Goal: Use online tool/utility: Utilize a website feature to perform a specific function

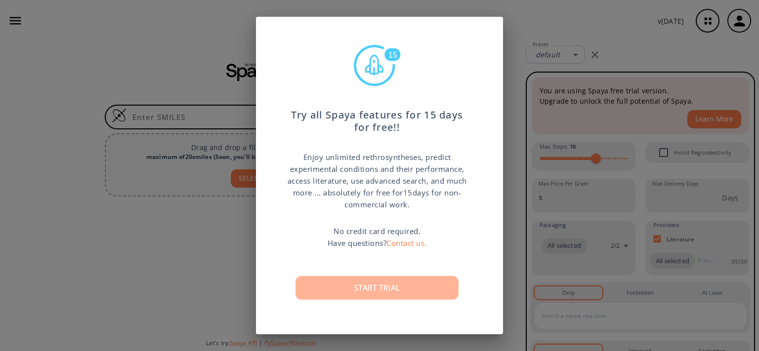
click at [382, 289] on button "Start trial" at bounding box center [377, 288] width 163 height 24
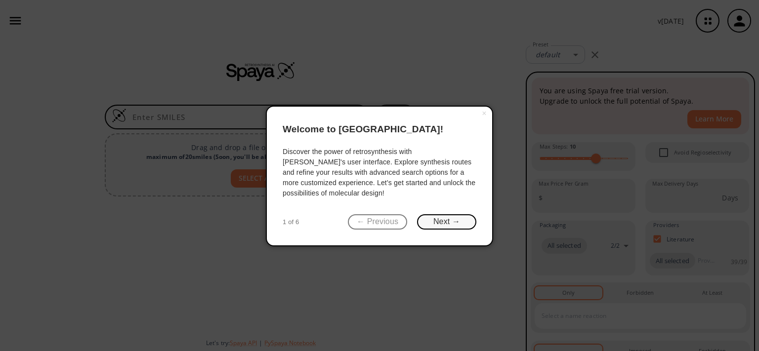
click at [444, 222] on button "Next →" at bounding box center [446, 222] width 59 height 15
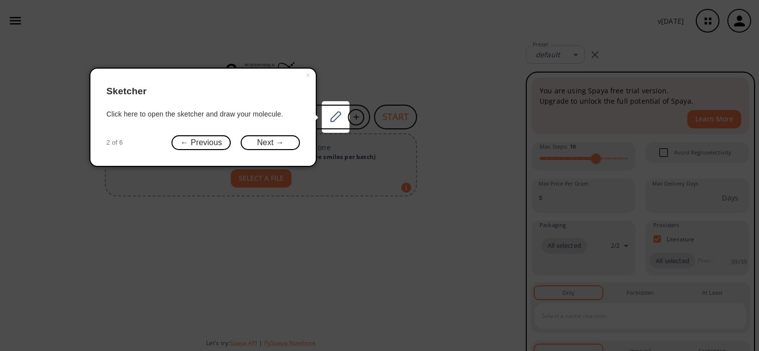
click at [444, 222] on icon at bounding box center [379, 175] width 759 height 351
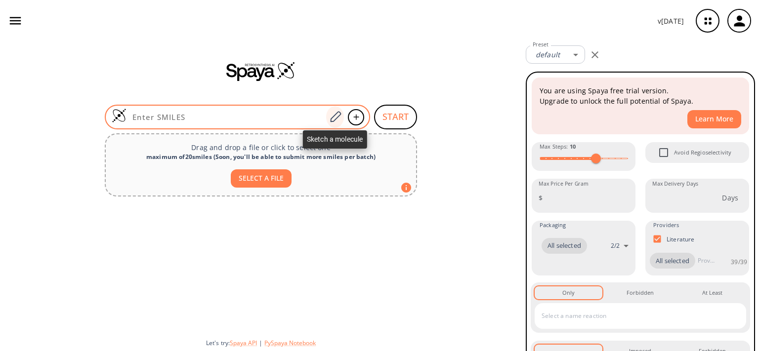
click at [339, 118] on icon at bounding box center [335, 117] width 13 height 13
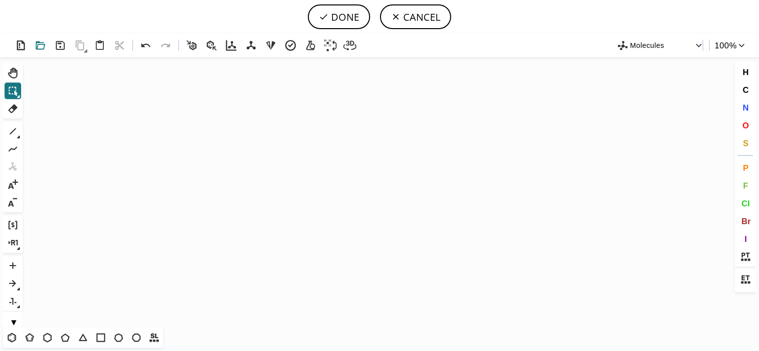
click at [41, 46] on icon at bounding box center [41, 46] width 14 height 14
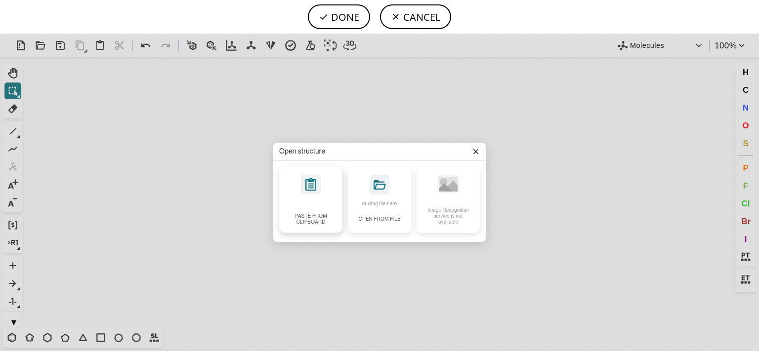
click at [315, 191] on icon at bounding box center [311, 185] width 20 height 20
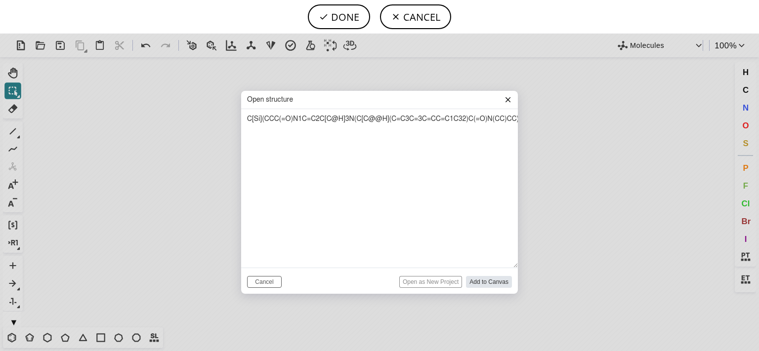
scroll to position [0, 25]
type textarea "C[Si](CCC(=O)N1C=C2C[C@H]3N(C[C@@H](C=C3C=3C=CC=C1C32)C(=O)N(CC)CC)C)(C)C"
click at [472, 281] on input "Add to Canvas" at bounding box center [489, 282] width 46 height 12
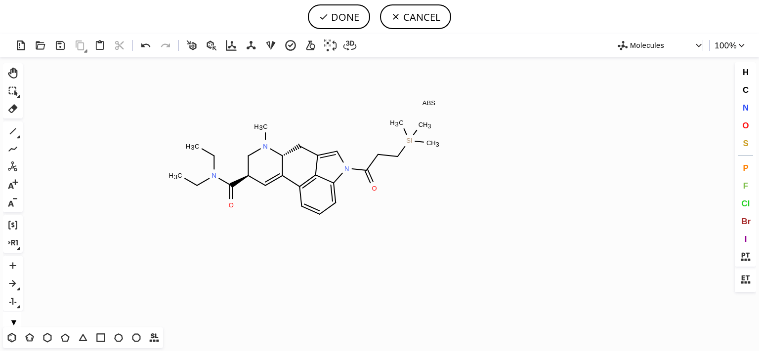
click at [304, 170] on icon "Created with [PERSON_NAME] 2.3.0 C H 3 Si O N N O N C H 3 C H 3 C H 3 C H 3 C H…" at bounding box center [380, 192] width 706 height 270
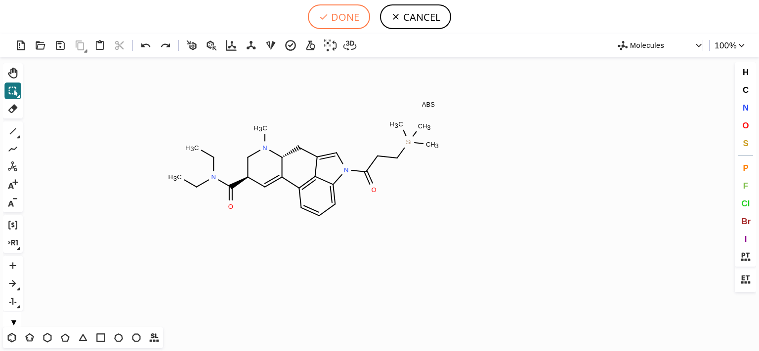
click at [361, 13] on button "DONE" at bounding box center [339, 16] width 62 height 25
type input "C[Si](CCC(N1C2C3C(C[C@@H]4C(C=3C=CC=2)=C[C@@H](C(N(CC)CC)=O)CN4C)=C1)=O)(C)C"
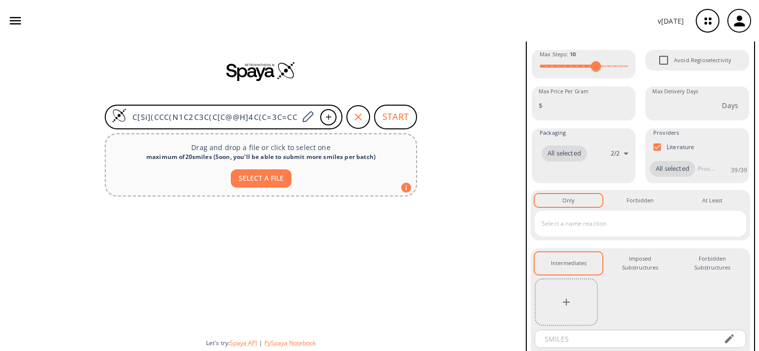
scroll to position [192, 0]
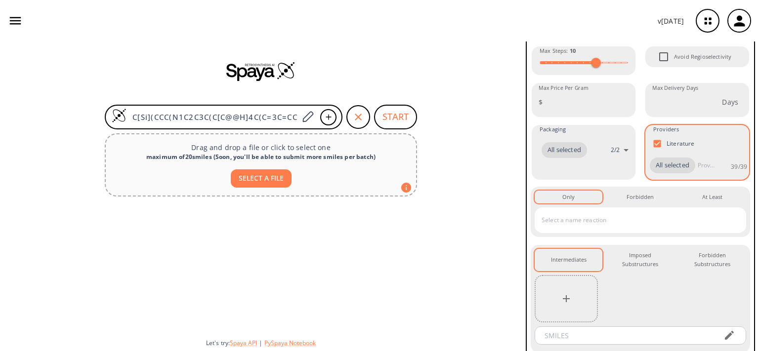
click at [653, 143] on input "Literature" at bounding box center [657, 143] width 19 height 19
click at [653, 143] on input "Literature" at bounding box center [657, 144] width 19 height 19
checkbox input "true"
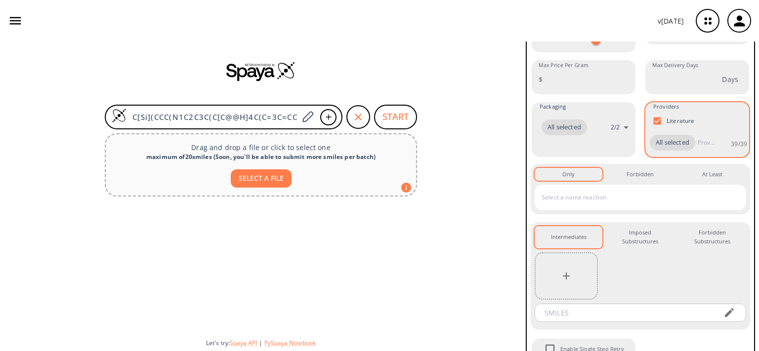
scroll to position [248, 0]
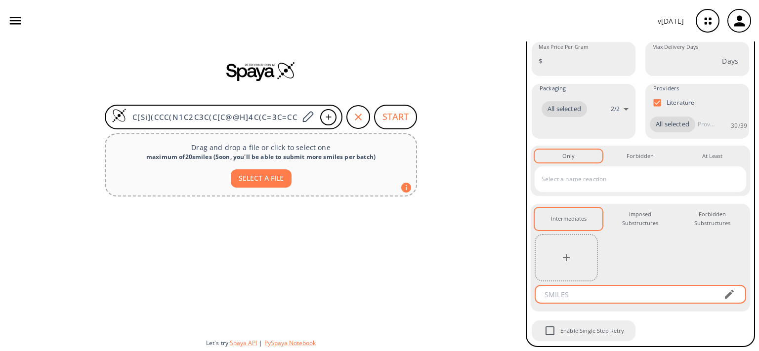
click at [584, 296] on input "text" at bounding box center [627, 295] width 178 height 18
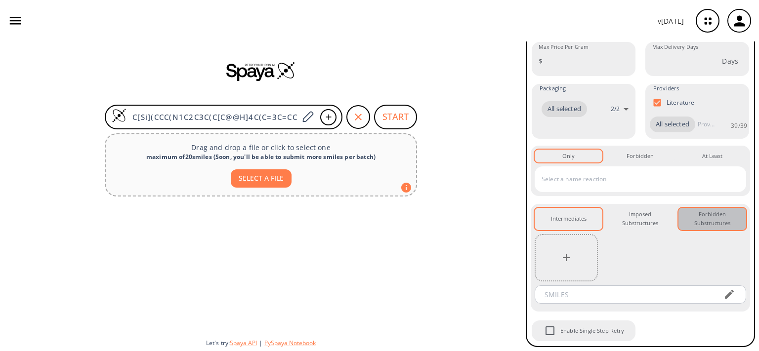
click at [715, 226] on div "Forbidden Substructures 0" at bounding box center [713, 219] width 52 height 18
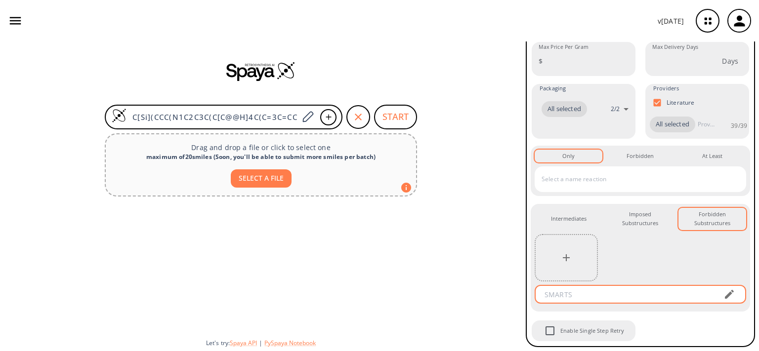
click at [633, 294] on input "text" at bounding box center [627, 295] width 178 height 18
paste input "CN1[C@]2(C(C=3C=4C(C2)=CNC4C=CC3)=C[C@@H](C(N(CC)CC)=O)C1)[H]"
type input "CN1[C@]2(C(C=3C=4C(C2)=CNC4C=CC3)=C[C@@H](C(N(CC)CC)=O)C1)[H]"
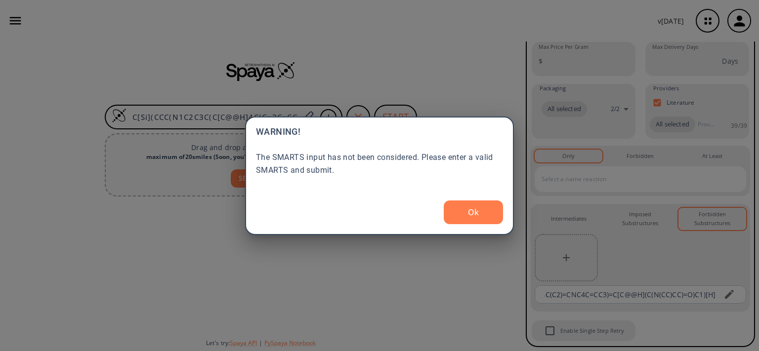
click at [567, 256] on body "v [DATE] [PERSON_NAME] [PERSON_NAME][EMAIL_ADDRESS][DOMAIN_NAME] Retrosynthesis…" at bounding box center [379, 175] width 759 height 351
click at [468, 212] on button "Ok" at bounding box center [473, 213] width 59 height 24
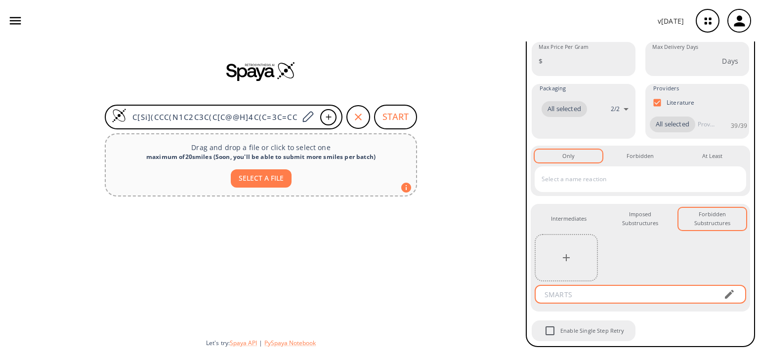
click at [589, 297] on input "text" at bounding box center [627, 295] width 178 height 18
paste input "C[N@H]1C2(C(C3=C4C(C2)=CNC4C=CC3)=C[C@@H](C(N(CC)CC)=O)C1)"
type input "C[N@H]1C2(C(C3=C4C(C2)=CNC4C=CC3)=C[C@@H](C(N(CC)CC)=O)C1)"
click at [721, 295] on body "v [DATE] [PERSON_NAME] [PERSON_NAME][EMAIL_ADDRESS][DOMAIN_NAME] Retrosynthesis…" at bounding box center [379, 175] width 759 height 351
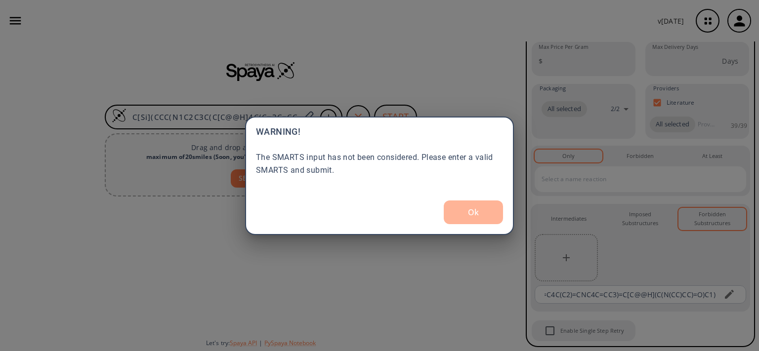
click at [487, 211] on button "Ok" at bounding box center [473, 213] width 59 height 24
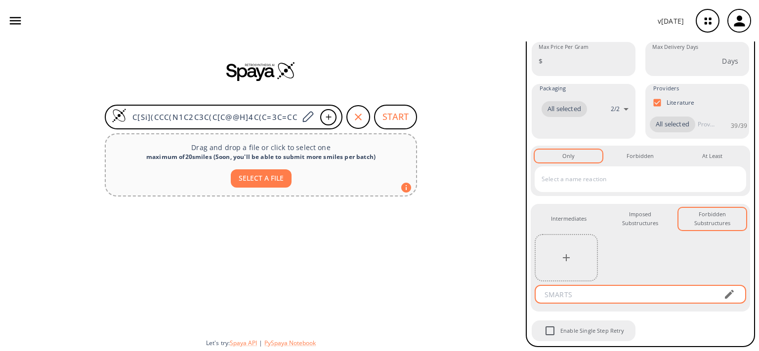
click at [564, 296] on input "text" at bounding box center [627, 295] width 178 height 18
paste input "C[N@H]1C2(C(C3=C4C(C2)=CNC4C=CC3)=C[C@@H](C(N(CC)CC)=O)C1)"
type input "C[N@H]1C2(C(C3=C4C(C2)=CNC4C=CC3)=C[C@@H](C(N(CC)CC)=O)C1)"
click at [564, 270] on div at bounding box center [566, 257] width 63 height 47
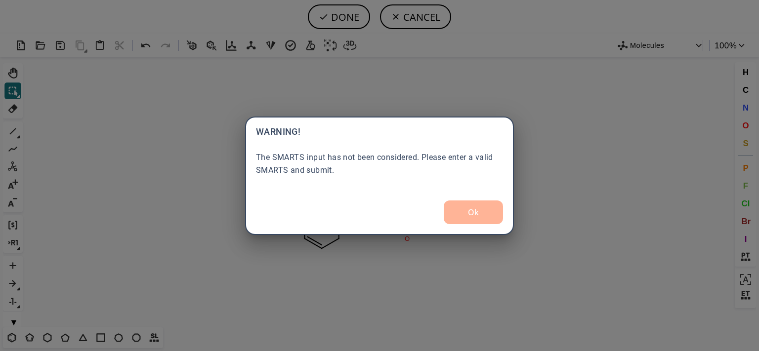
click at [468, 204] on button "Ok" at bounding box center [473, 213] width 59 height 24
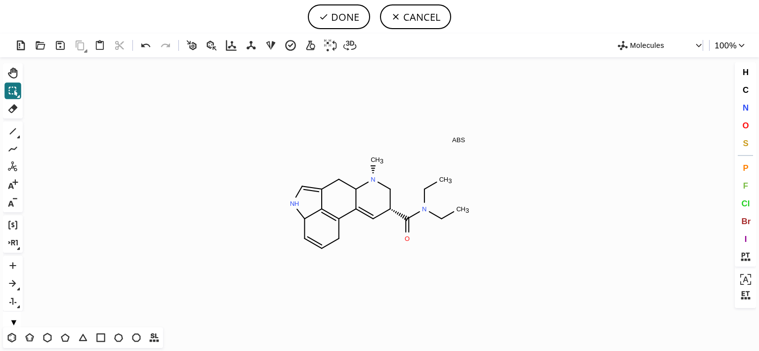
scroll to position [0, 0]
click at [329, 8] on button "DONE" at bounding box center [339, 16] width 62 height 25
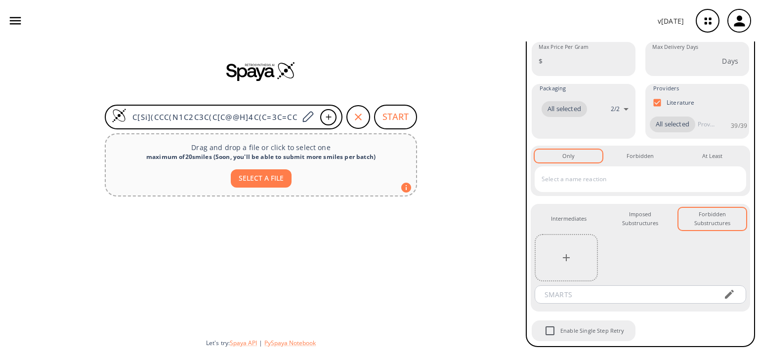
click at [570, 260] on icon "button" at bounding box center [567, 258] width 12 height 12
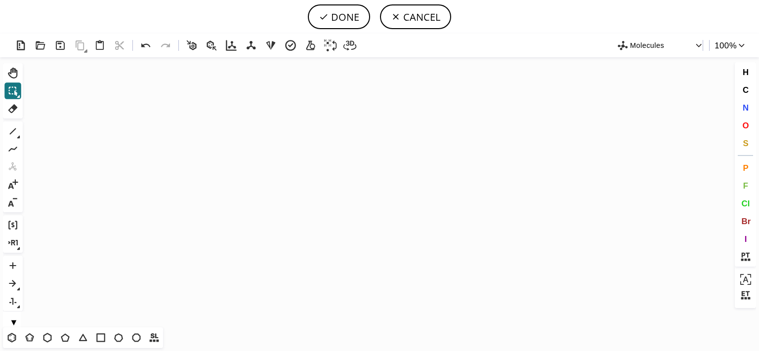
click at [345, 160] on icon "Created with [PERSON_NAME] 2.3.0" at bounding box center [380, 192] width 706 height 270
click at [320, 13] on icon at bounding box center [324, 17] width 10 height 10
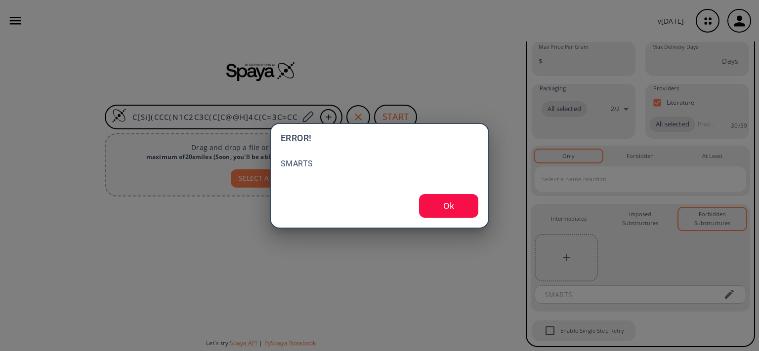
click at [458, 212] on button "Ok" at bounding box center [448, 206] width 59 height 24
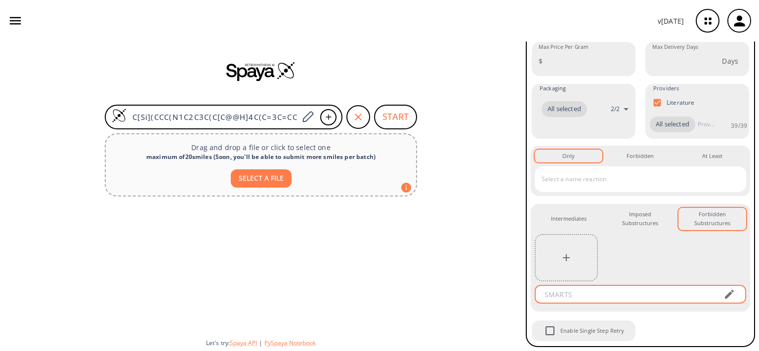
click at [571, 300] on input "text" at bounding box center [627, 295] width 178 height 18
paste input "C[N@H]1C2(C(C3=C4C(C2)=CNC4C=CC3)=C[C@@H](C(N(CC)CC)=O)C1)"
type input "C[N@H]1C2(C(C3=C4C(C2)=CNC4C=CC3)=C[C@@H](C(N(CC)CC)=O)C1)"
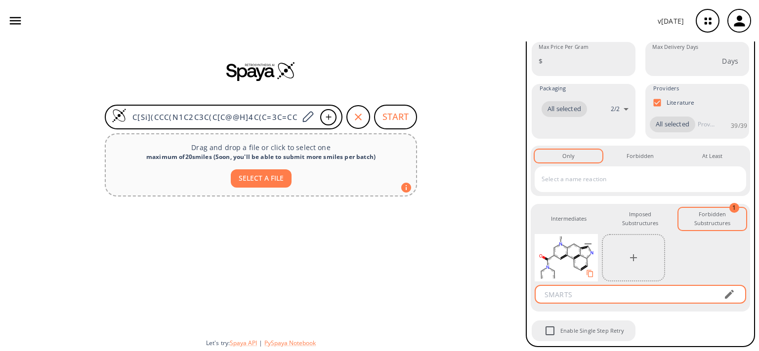
paste input "[N](C)(C)"
type input "[N](C)(C)"
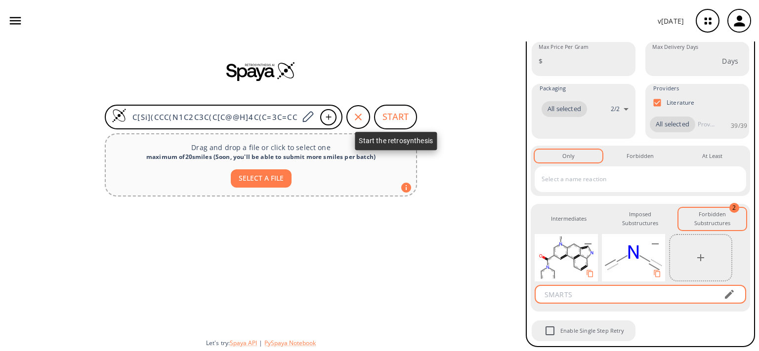
click at [398, 118] on button "START" at bounding box center [395, 117] width 43 height 25
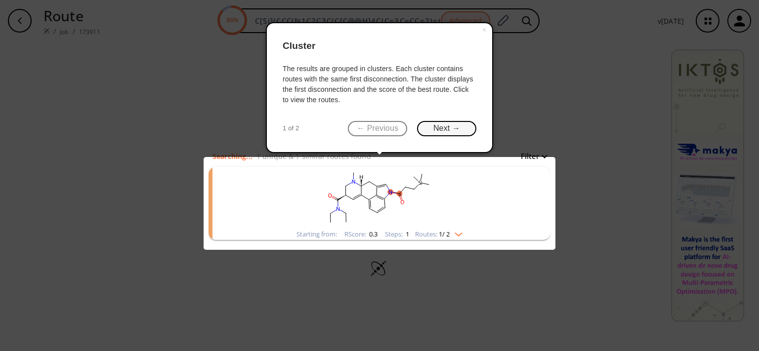
click at [462, 128] on button "Next →" at bounding box center [446, 128] width 59 height 15
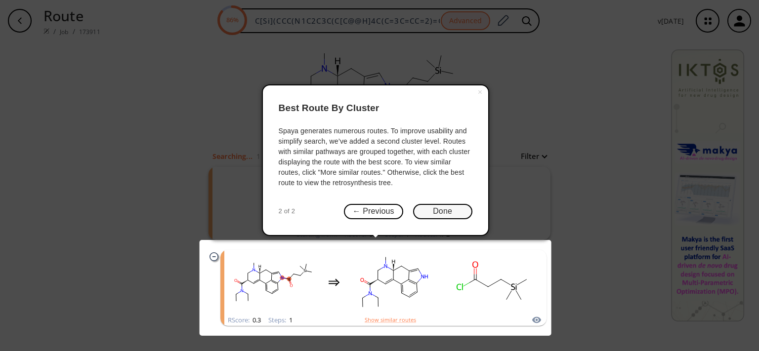
click at [460, 209] on button "Done" at bounding box center [442, 211] width 59 height 15
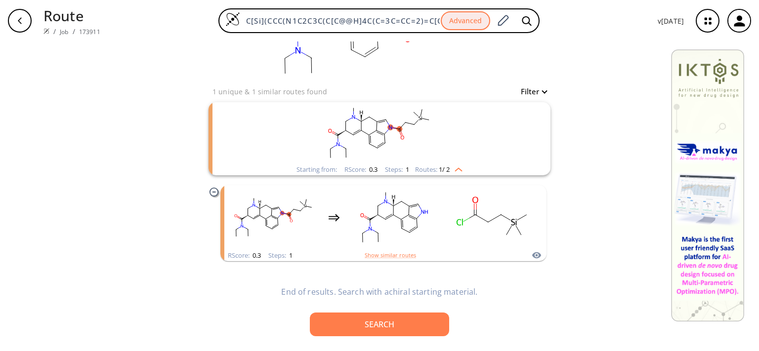
scroll to position [64, 0]
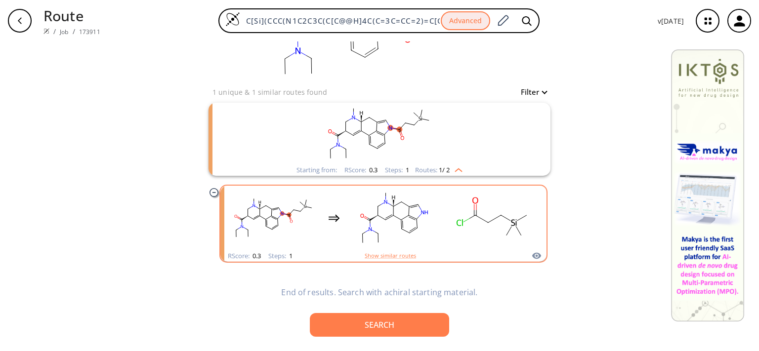
click at [398, 238] on rect "clusters" at bounding box center [394, 218] width 89 height 62
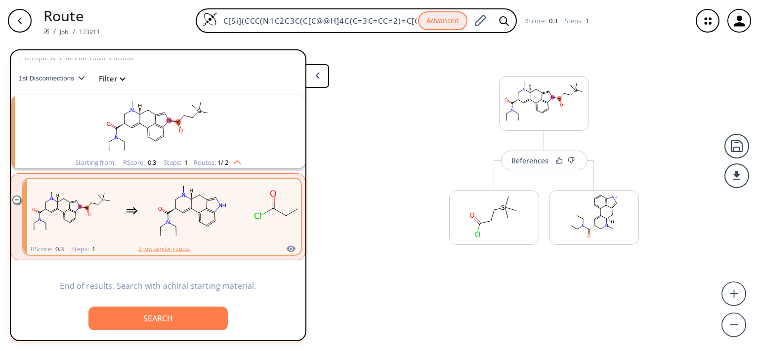
scroll to position [6, 0]
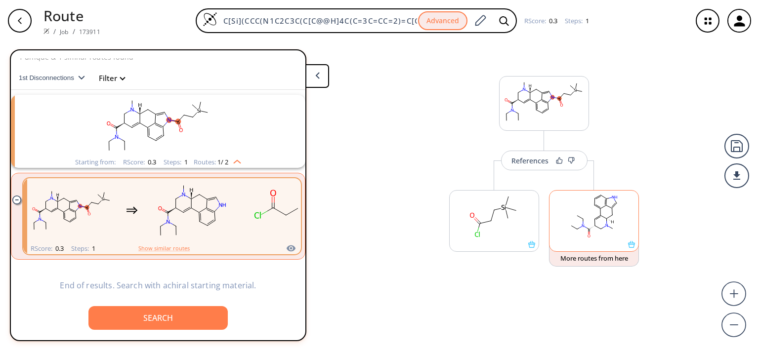
click at [573, 216] on rect at bounding box center [594, 216] width 89 height 50
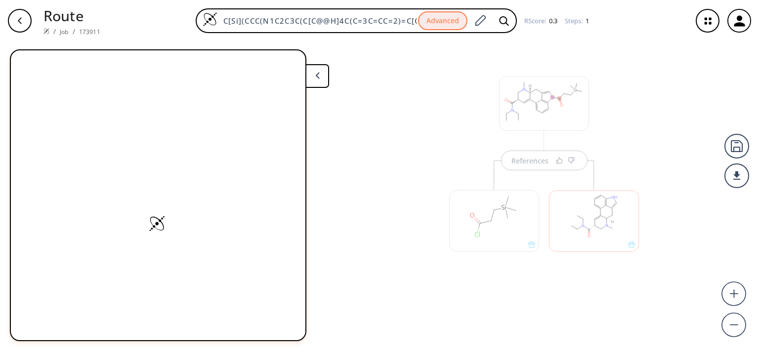
scroll to position [0, 0]
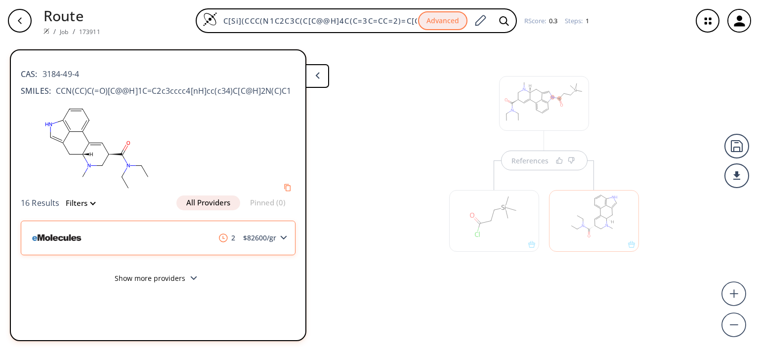
click at [292, 237] on div "2 $ 82600 /gr" at bounding box center [158, 238] width 275 height 35
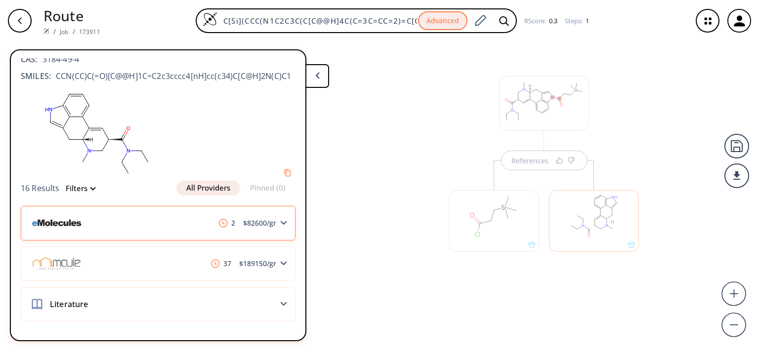
scroll to position [16, 0]
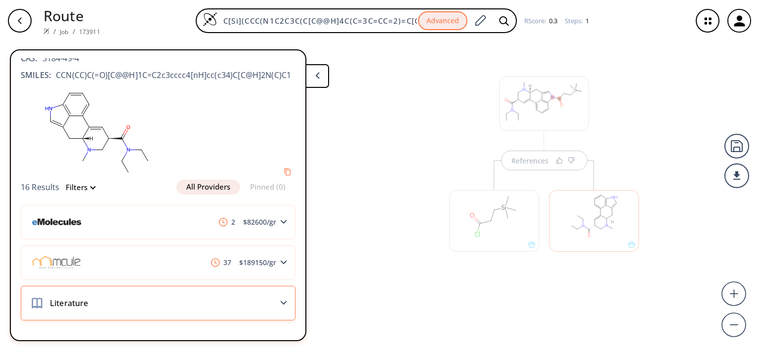
click at [183, 301] on div "Literature" at bounding box center [158, 303] width 275 height 35
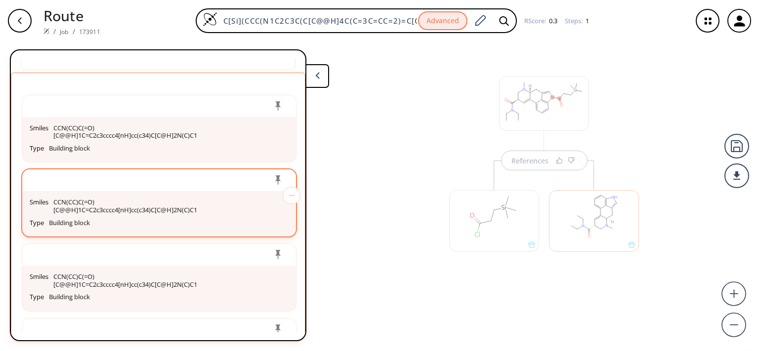
scroll to position [0, 0]
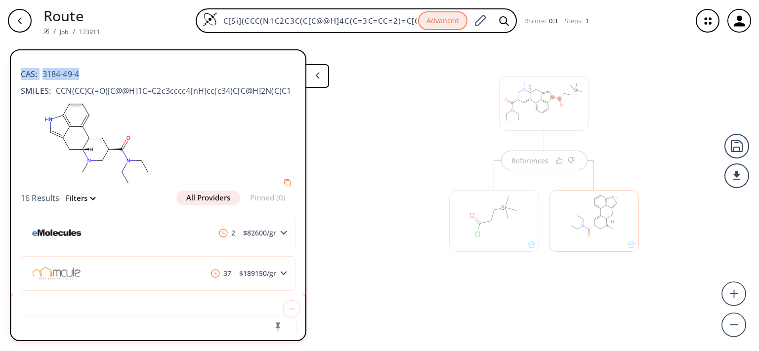
drag, startPoint x: 89, startPoint y: 77, endPoint x: 20, endPoint y: 78, distance: 69.7
click at [20, 78] on div "CAS: 3184-49-4 SMILES: CCN(CC)C(=O)[C@@H]1C=C2c3cccc4[nH]cc(c34)C[C@H]2N(C)C1 1…" at bounding box center [158, 211] width 295 height 306
copy div "CAS: 3184-49-4"
click at [159, 81] on div "CAS: 3184-49-4 SMILES: CCN(CC)C(=O)[C@@H]1C=C2c3cccc4[nH]cc(c34)C[C@H]2N(C)C1" at bounding box center [158, 77] width 275 height 39
drag, startPoint x: 74, startPoint y: 74, endPoint x: 21, endPoint y: 78, distance: 53.0
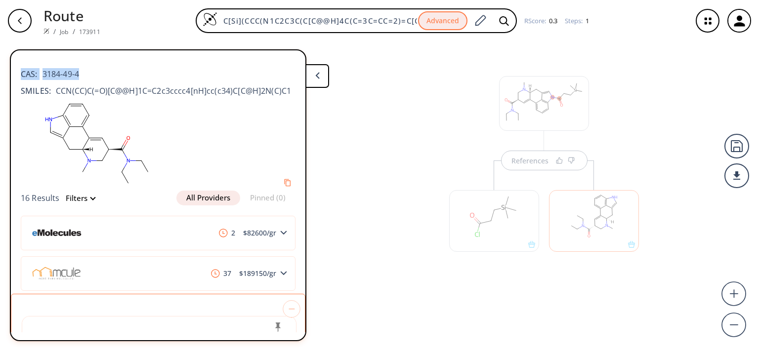
click at [21, 78] on div "CAS: 3184-49-4" at bounding box center [158, 69] width 275 height 22
copy div "CAS: 3184-49-4"
click at [86, 198] on button "Filters" at bounding box center [77, 198] width 35 height 7
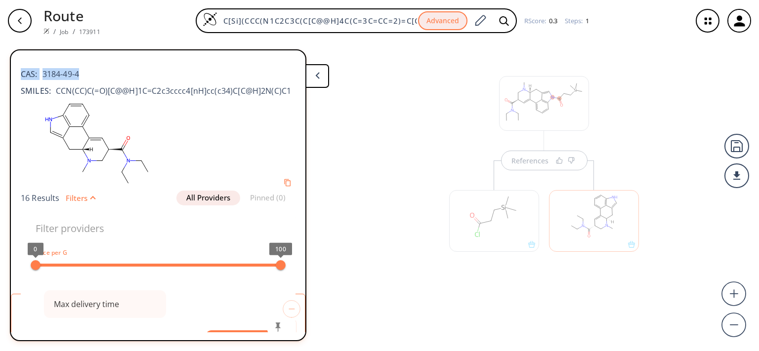
type input "All selected"
click at [86, 198] on button "Filters" at bounding box center [77, 198] width 35 height 7
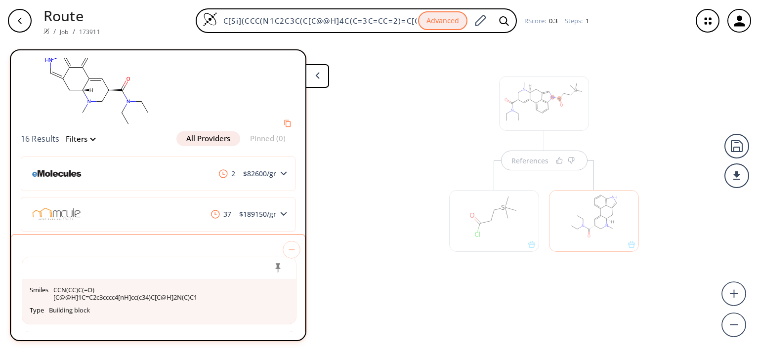
scroll to position [64, 0]
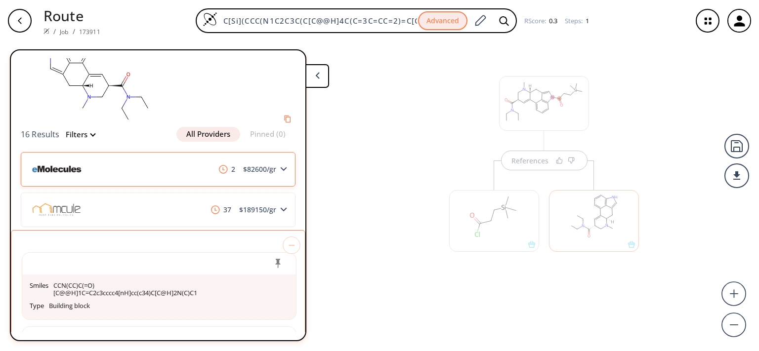
click at [277, 165] on div "2 $ 82600 /gr" at bounding box center [158, 169] width 275 height 35
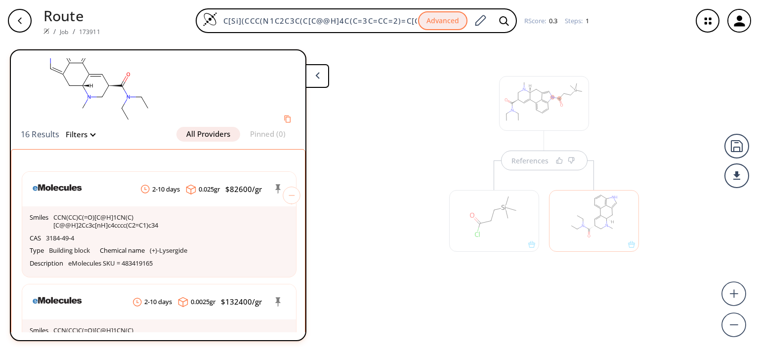
click at [322, 76] on button at bounding box center [317, 76] width 24 height 24
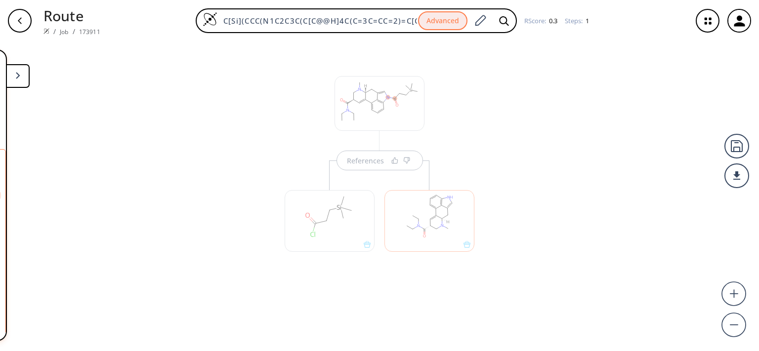
click at [329, 222] on div at bounding box center [330, 221] width 90 height 62
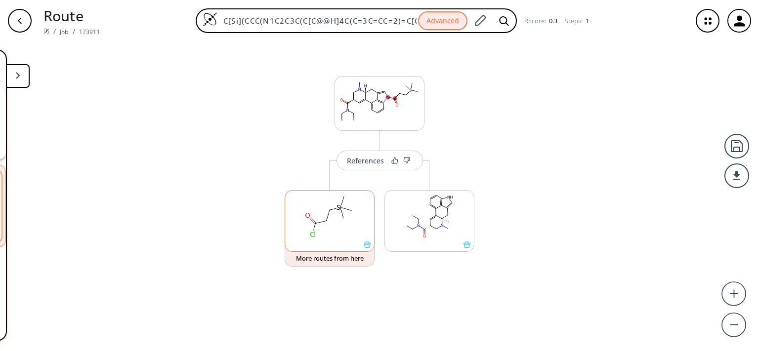
scroll to position [0, 0]
click at [396, 105] on ellipse at bounding box center [397, 105] width 4 height 4
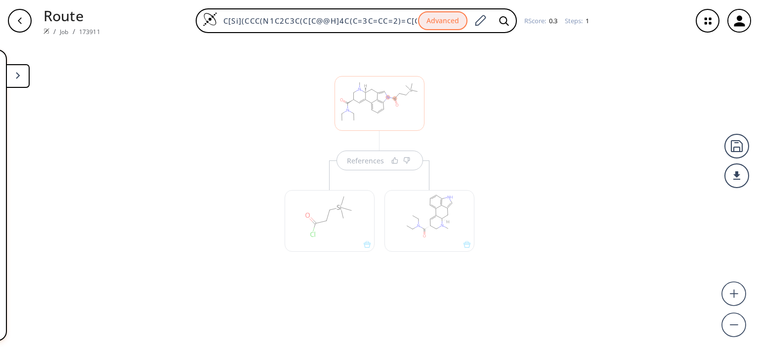
click at [402, 116] on div at bounding box center [380, 103] width 90 height 55
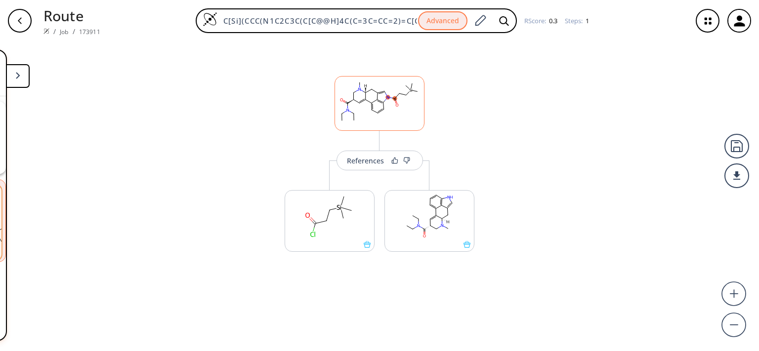
click at [392, 99] on rect at bounding box center [379, 102] width 89 height 50
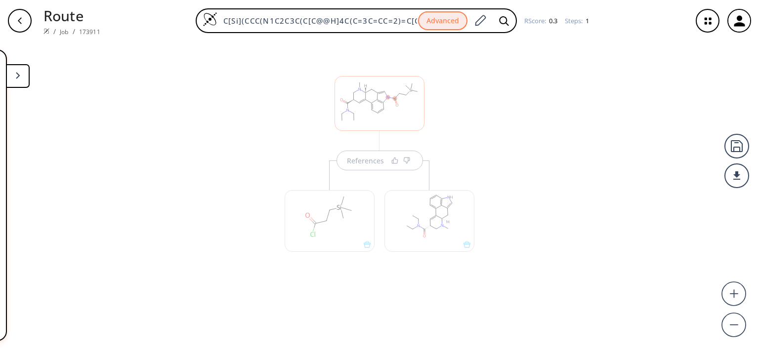
click at [392, 99] on div at bounding box center [380, 103] width 90 height 55
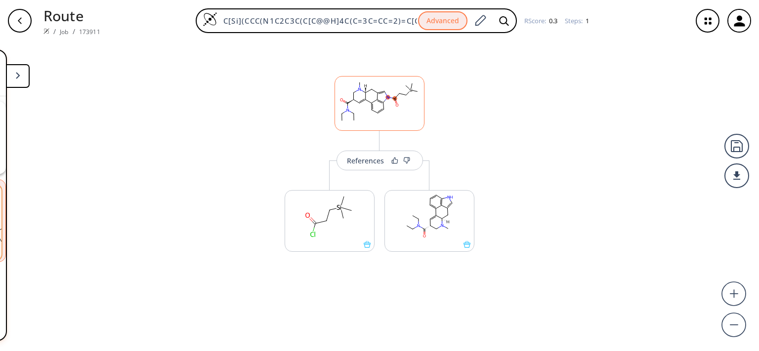
click at [391, 111] on rect at bounding box center [379, 102] width 89 height 50
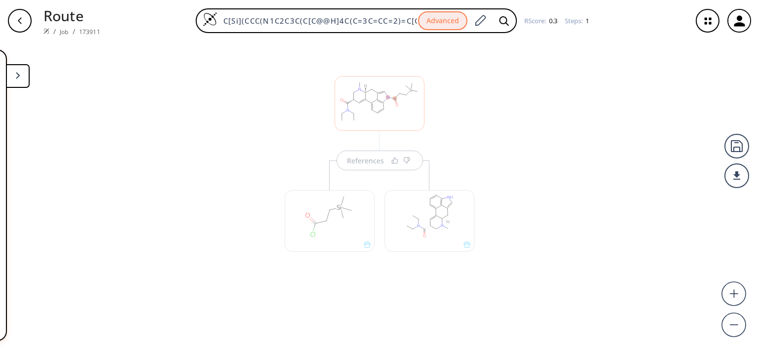
click at [391, 111] on div at bounding box center [380, 103] width 90 height 55
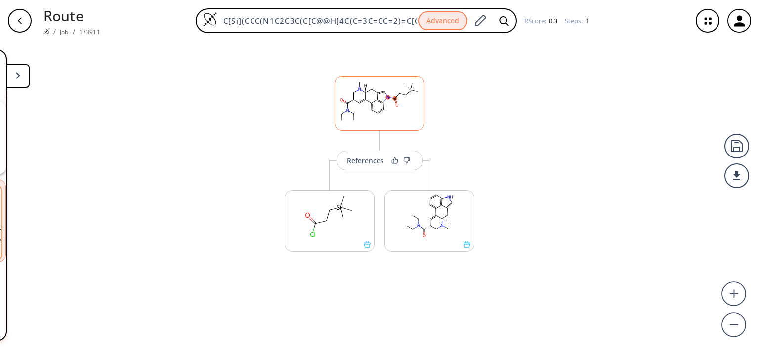
click at [391, 111] on rect at bounding box center [379, 102] width 89 height 50
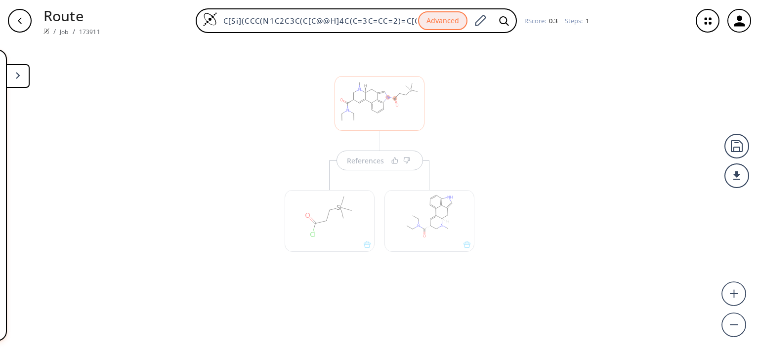
click at [391, 111] on div at bounding box center [380, 103] width 90 height 55
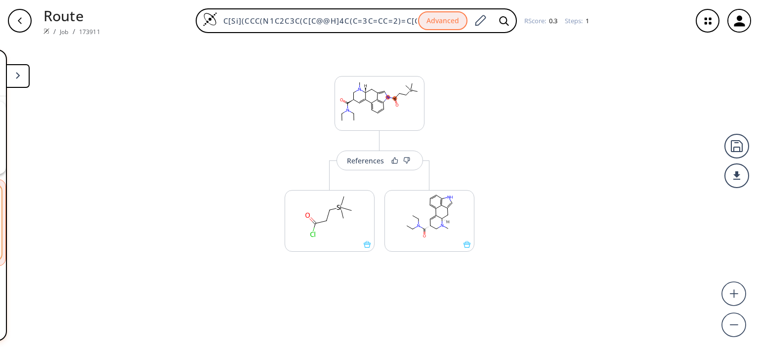
click at [10, 84] on button at bounding box center [18, 76] width 24 height 24
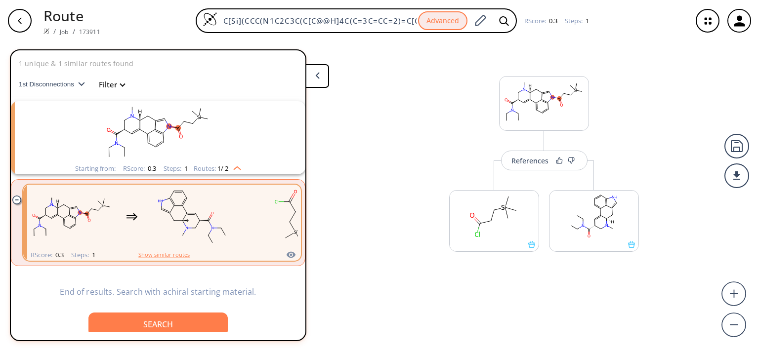
click at [195, 136] on rect "clusters" at bounding box center [158, 132] width 257 height 62
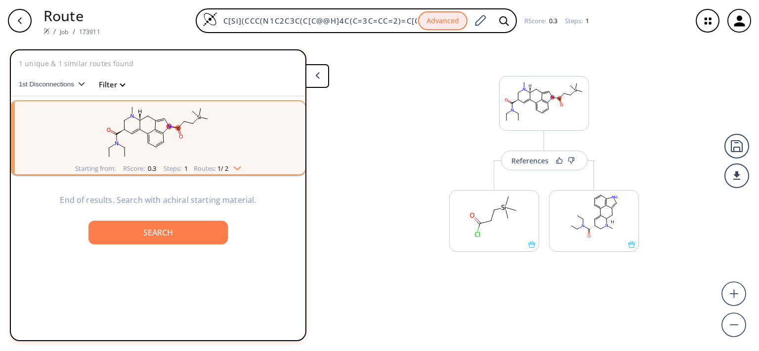
click at [195, 136] on rect "clusters" at bounding box center [158, 132] width 257 height 62
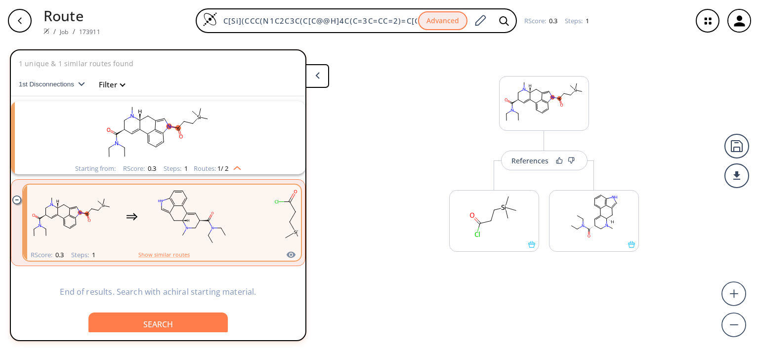
click at [180, 286] on p "End of results. Search with achiral starting material." at bounding box center [158, 292] width 208 height 12
click at [148, 144] on ellipse "clusters" at bounding box center [147, 142] width 5 height 5
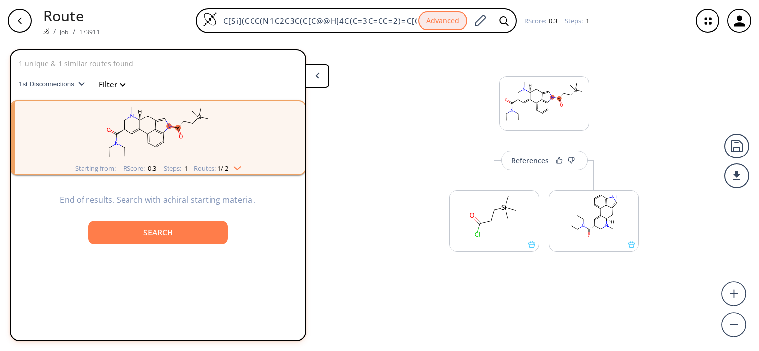
click at [148, 146] on rect "clusters" at bounding box center [158, 132] width 257 height 62
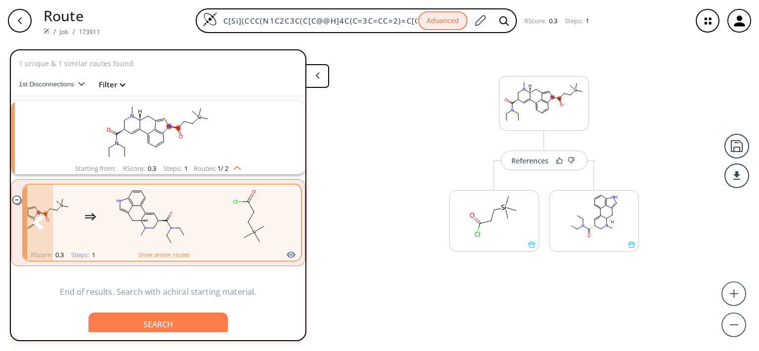
click at [285, 227] on icon "clusters" at bounding box center [286, 223] width 11 height 14
click at [31, 228] on button "clusters" at bounding box center [38, 223] width 30 height 76
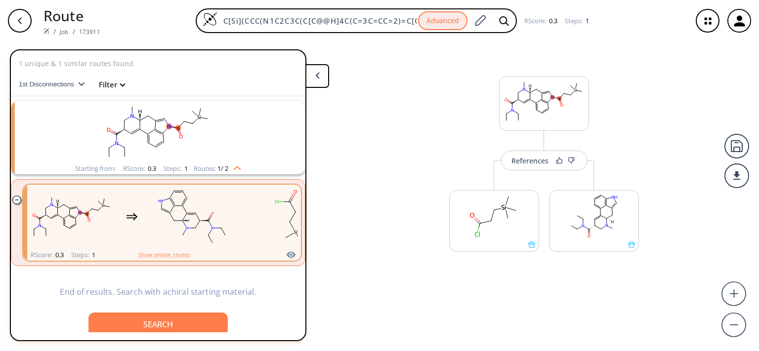
click at [122, 133] on rect "clusters" at bounding box center [158, 132] width 257 height 62
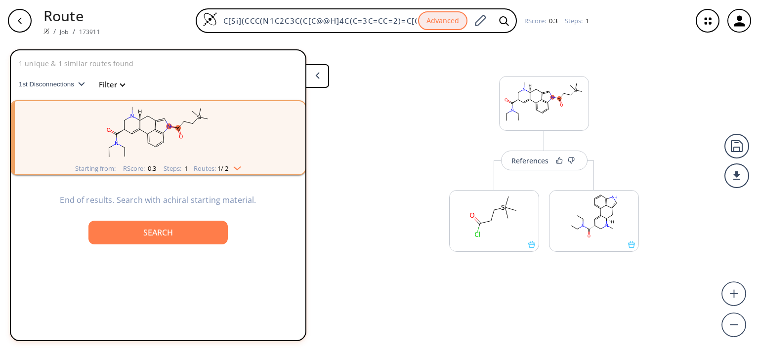
click at [124, 142] on rect "clusters" at bounding box center [158, 132] width 257 height 62
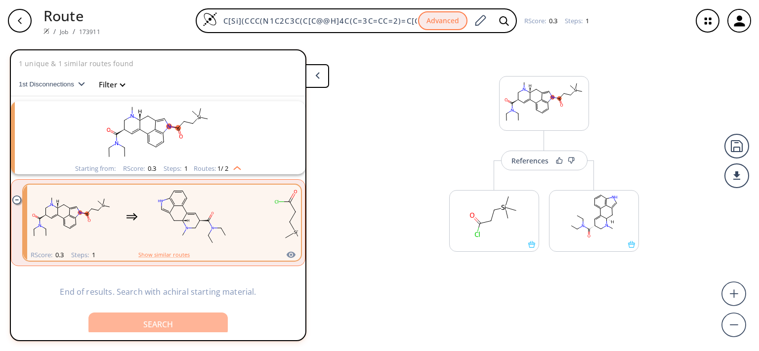
click at [169, 313] on button "Search" at bounding box center [157, 325] width 139 height 24
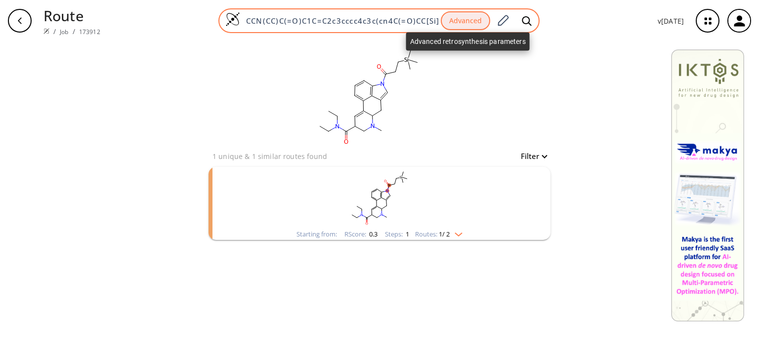
click at [474, 24] on button "Advanced" at bounding box center [465, 20] width 49 height 19
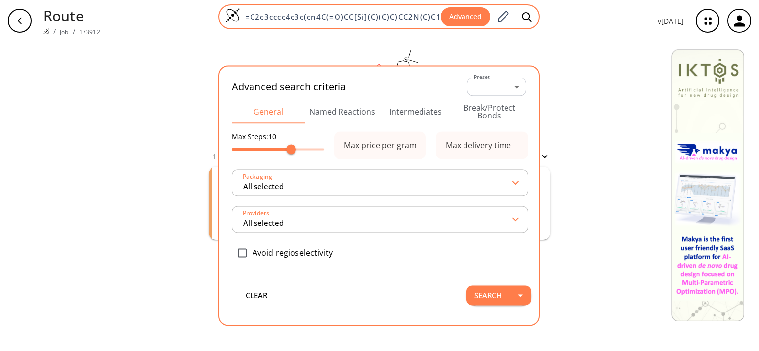
type input "All selected"
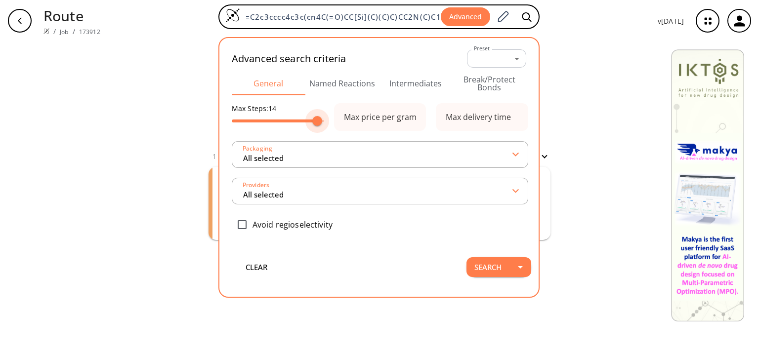
type input "15"
drag, startPoint x: 300, startPoint y: 121, endPoint x: 344, endPoint y: 121, distance: 43.5
click at [344, 121] on div "Max Steps: 15 Max price per gram Packaging All selected Max delivery time Provi…" at bounding box center [379, 174] width 295 height 142
click at [356, 80] on button "Named Reactions" at bounding box center [342, 84] width 74 height 24
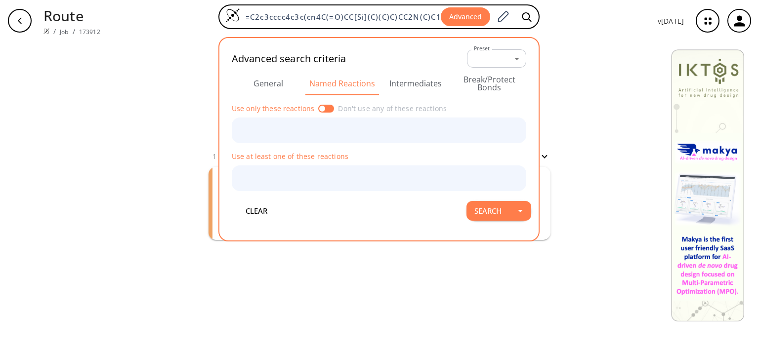
click at [424, 81] on button "Intermediates" at bounding box center [416, 84] width 74 height 24
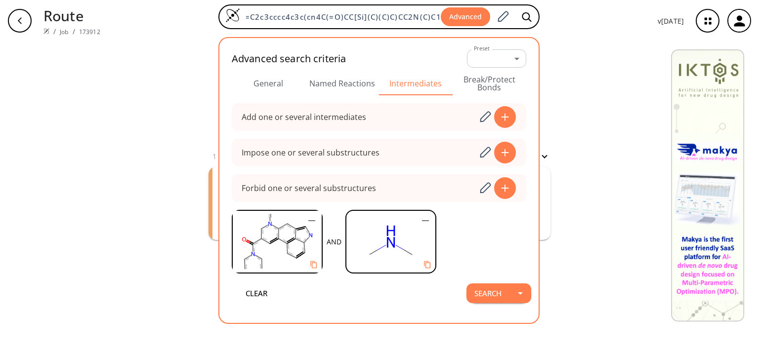
click at [279, 88] on button "General" at bounding box center [269, 84] width 74 height 24
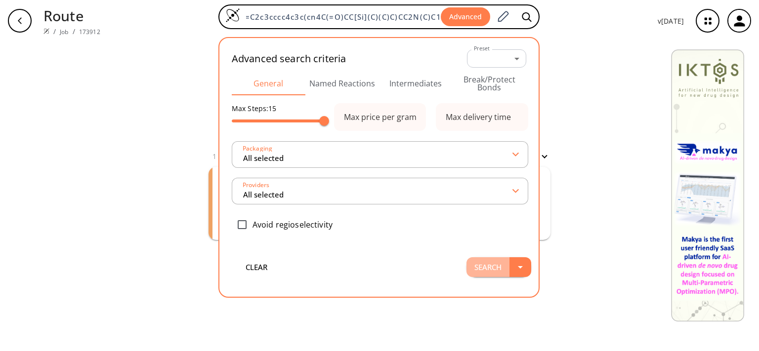
click at [503, 258] on button "Search" at bounding box center [488, 268] width 43 height 20
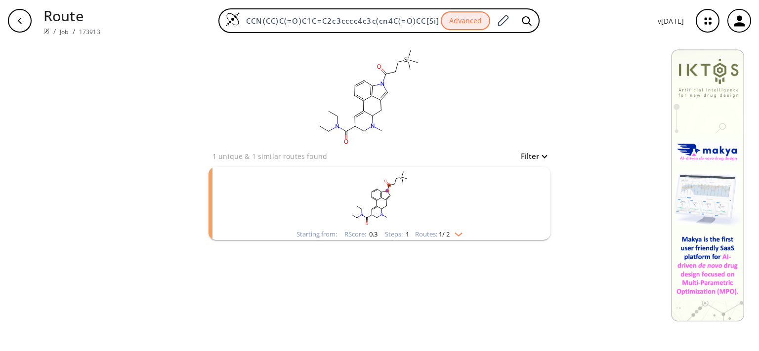
click at [454, 237] on div "Routes: 1 / 2" at bounding box center [438, 234] width 47 height 6
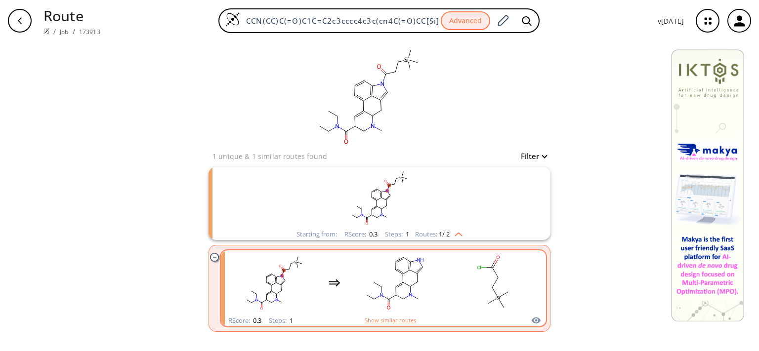
click at [416, 290] on rect "clusters" at bounding box center [394, 283] width 89 height 62
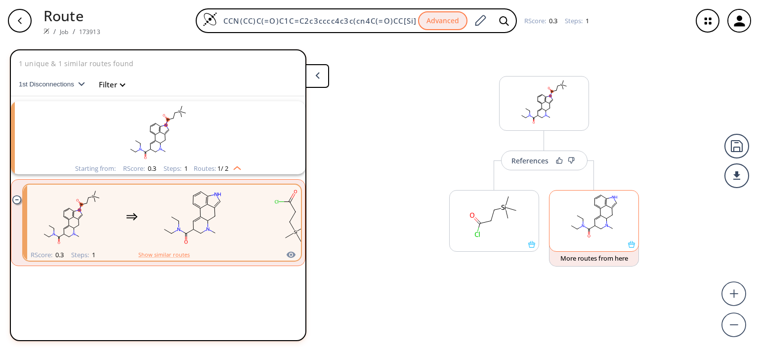
click at [605, 218] on icon at bounding box center [604, 217] width 6 height 3
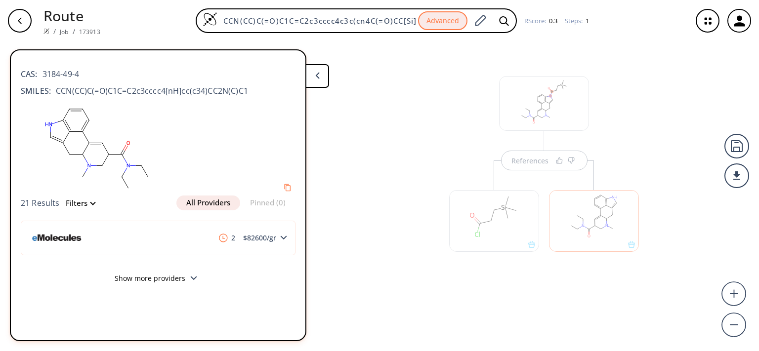
click at [506, 216] on div at bounding box center [494, 221] width 90 height 62
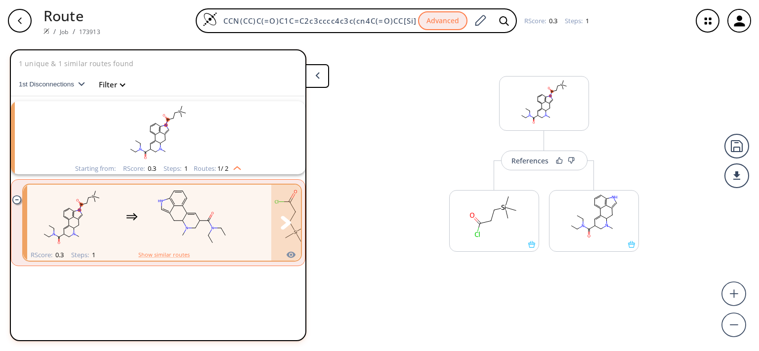
click at [183, 224] on rect "clusters" at bounding box center [192, 217] width 89 height 62
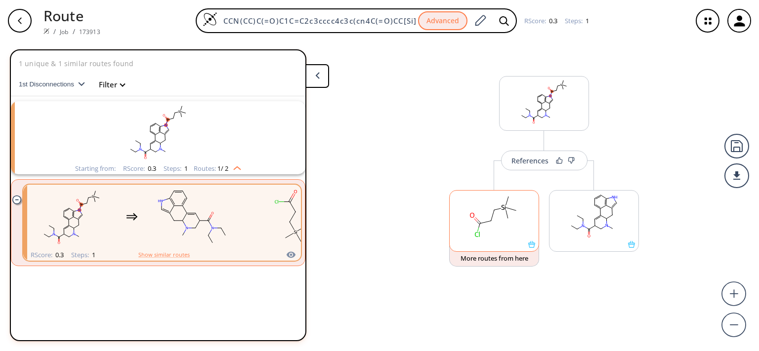
click at [489, 219] on ellipse at bounding box center [491, 221] width 7 height 7
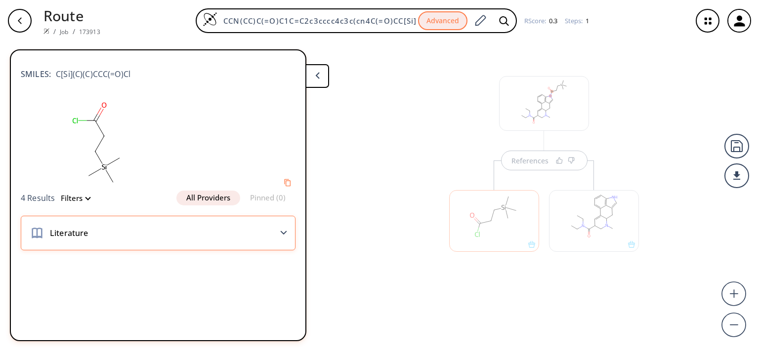
click at [248, 234] on div "Literature" at bounding box center [158, 233] width 275 height 35
click at [287, 240] on div "Literature" at bounding box center [158, 233] width 275 height 35
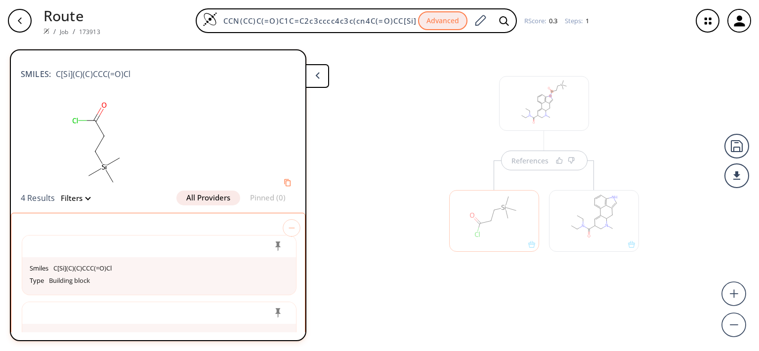
click at [502, 110] on div at bounding box center [544, 103] width 90 height 55
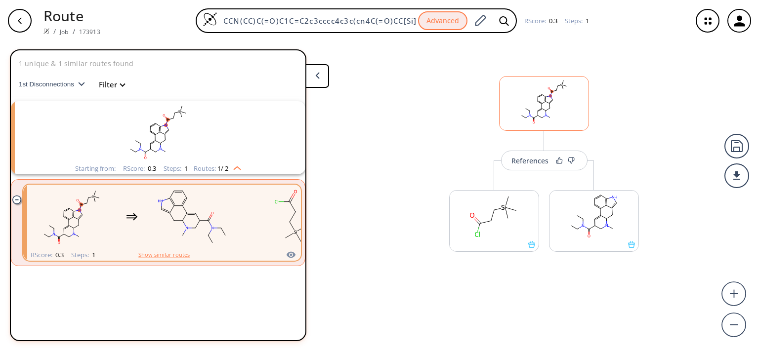
click at [564, 112] on rect at bounding box center [544, 102] width 89 height 50
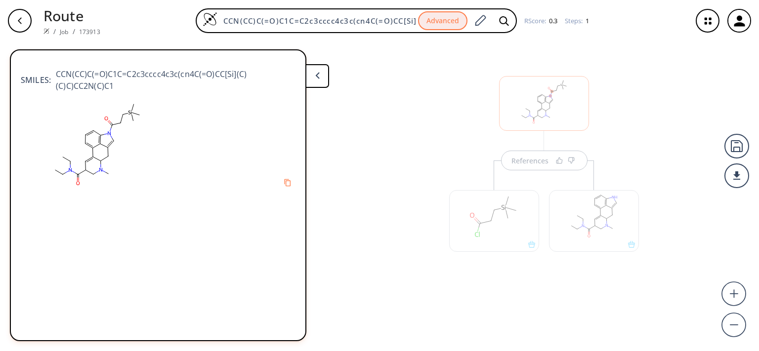
click at [131, 112] on icon at bounding box center [131, 113] width 0 height 4
click at [128, 114] on ellipse at bounding box center [130, 112] width 5 height 5
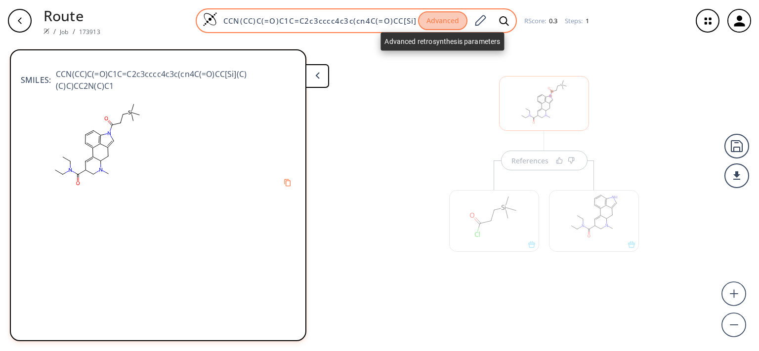
click at [448, 16] on button "Advanced" at bounding box center [442, 20] width 49 height 19
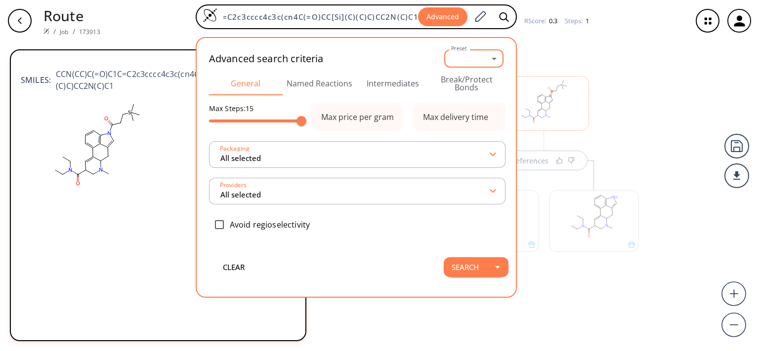
click at [464, 66] on body "Route / Job / 173913 CCN(CC)C(=O)C1C=C2c3cccc4c3c(cn4C(=O)CC[Si](C)(C)C)CC2N(C)…" at bounding box center [379, 175] width 759 height 351
click at [375, 199] on div at bounding box center [379, 175] width 759 height 351
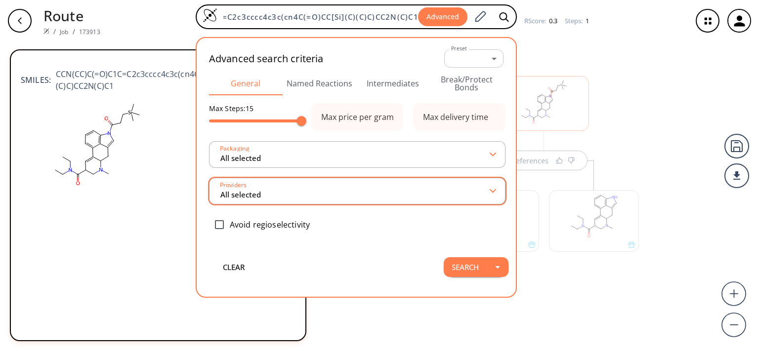
click at [374, 189] on input "All selected" at bounding box center [354, 191] width 271 height 18
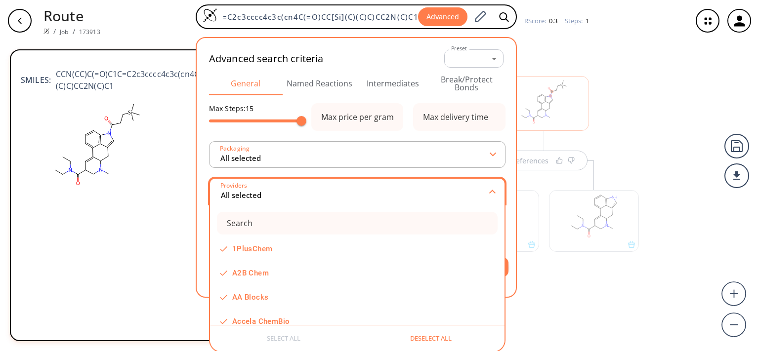
click at [368, 189] on input "All selected" at bounding box center [355, 192] width 270 height 18
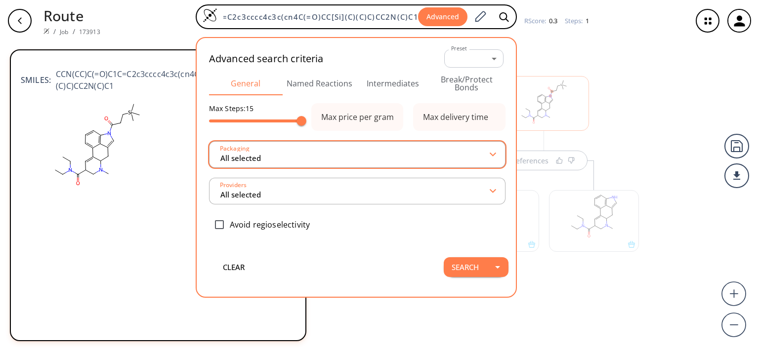
click at [366, 165] on div "Packaging All selected" at bounding box center [357, 154] width 297 height 27
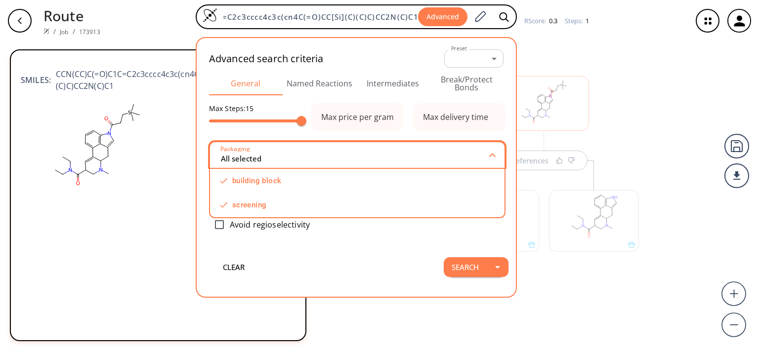
click at [362, 163] on input "All selected" at bounding box center [355, 155] width 270 height 18
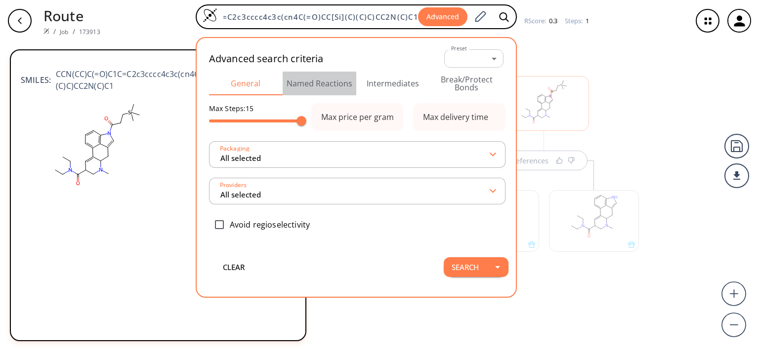
click at [327, 82] on button "Named Reactions" at bounding box center [320, 84] width 74 height 24
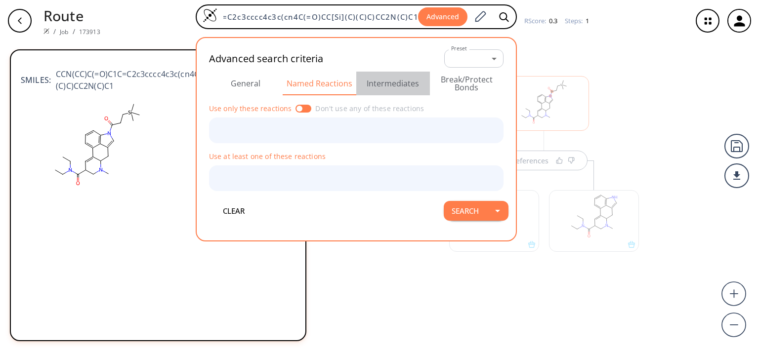
click at [408, 76] on button "Intermediates" at bounding box center [393, 84] width 74 height 24
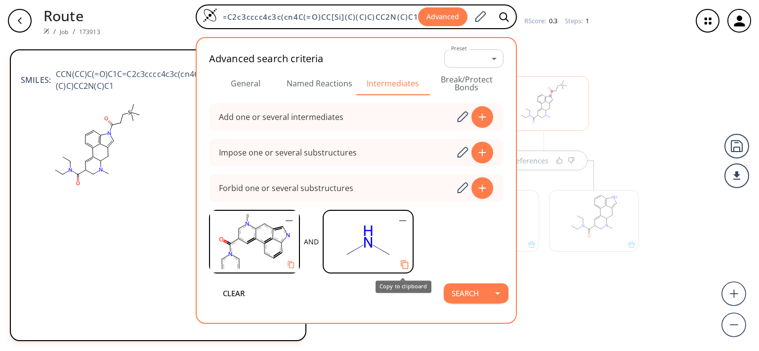
click at [397, 262] on button "Copy to clipboard" at bounding box center [404, 265] width 19 height 19
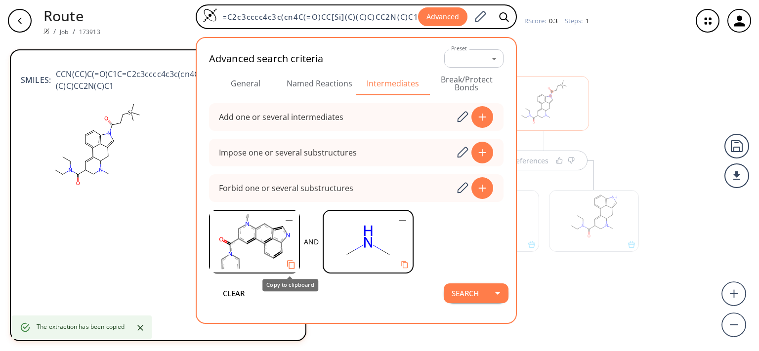
click at [290, 268] on icon "Copy to clipboard" at bounding box center [290, 264] width 9 height 9
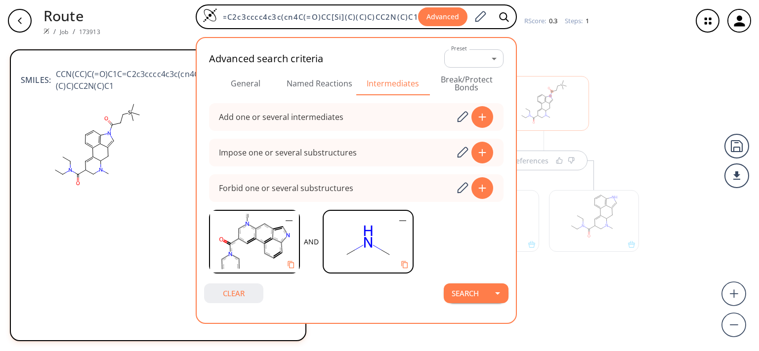
click at [226, 288] on button "clear" at bounding box center [233, 294] width 59 height 20
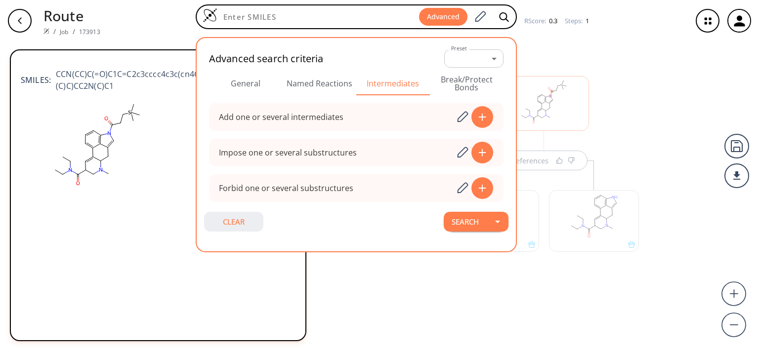
scroll to position [0, 0]
click at [480, 220] on button "Search" at bounding box center [465, 222] width 43 height 20
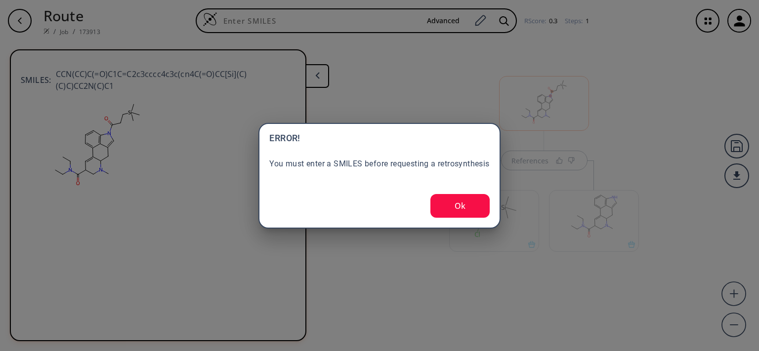
click at [475, 209] on button "Ok" at bounding box center [460, 206] width 59 height 24
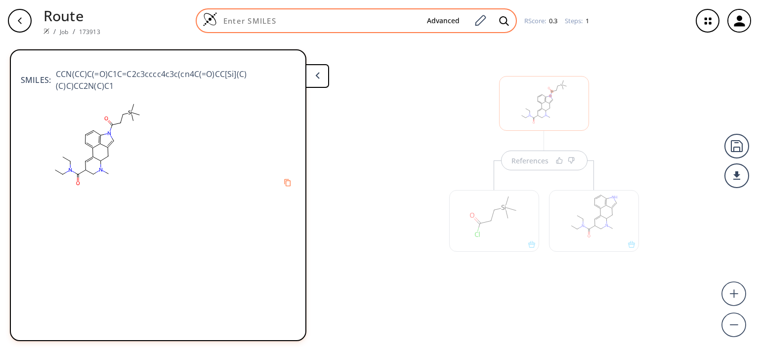
click at [379, 23] on input at bounding box center [318, 21] width 202 height 10
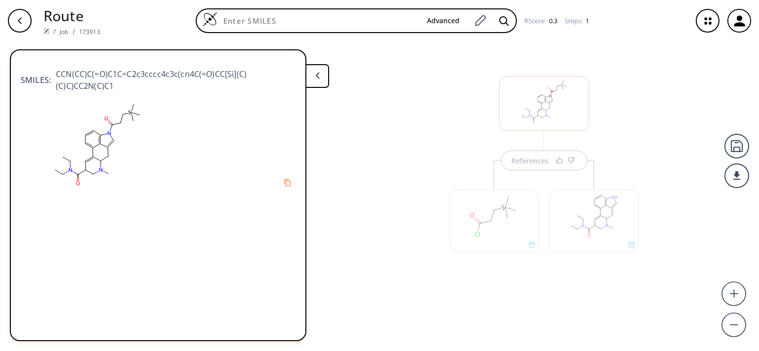
click at [549, 106] on div at bounding box center [544, 103] width 90 height 55
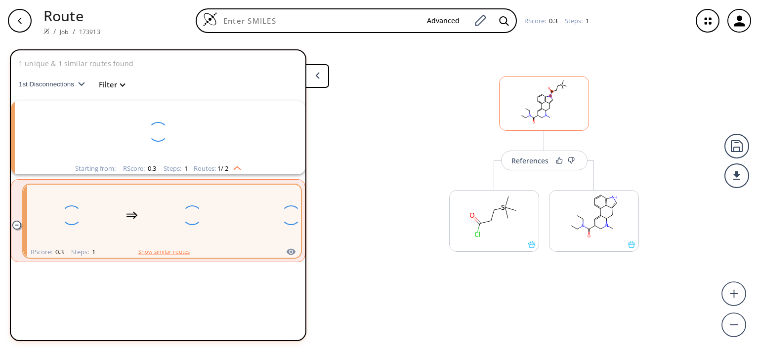
click at [549, 106] on rect at bounding box center [544, 102] width 89 height 50
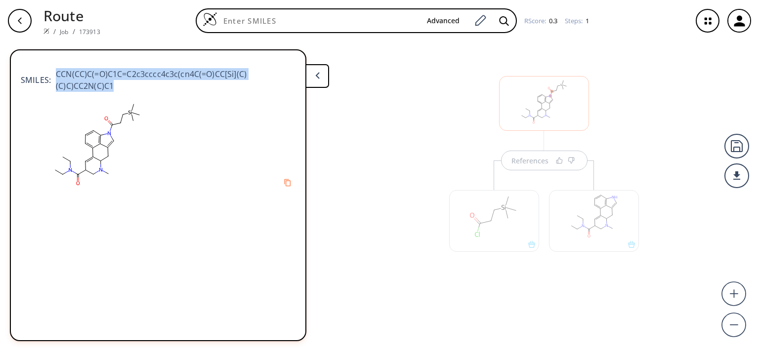
drag, startPoint x: 112, startPoint y: 85, endPoint x: 52, endPoint y: 75, distance: 61.2
click at [52, 75] on span "CCN(CC)C(=O)C1C=C2c3cccc4c3c(cn4C(=O)CC[Si](C)(C)C)CC2N(C)C1" at bounding box center [173, 80] width 245 height 24
click at [290, 186] on button "Copy to clipboard" at bounding box center [288, 182] width 18 height 18
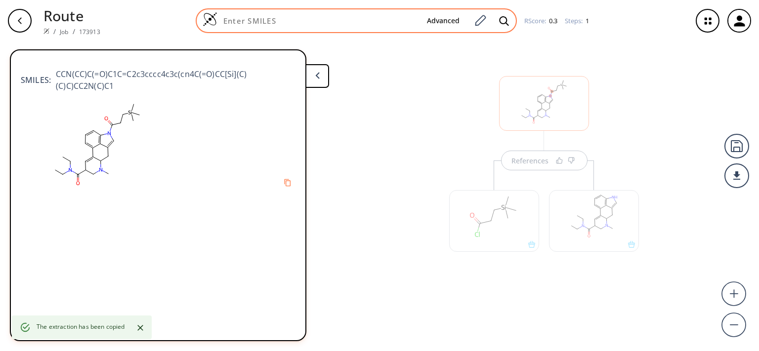
click at [290, 27] on div "Advanced" at bounding box center [356, 20] width 321 height 25
paste input "CCN(CC)C(=O)C1C=C2c3cccc4c3c(cn4C(=O)CC[Si](C)(C)C)CC2N(C)C1"
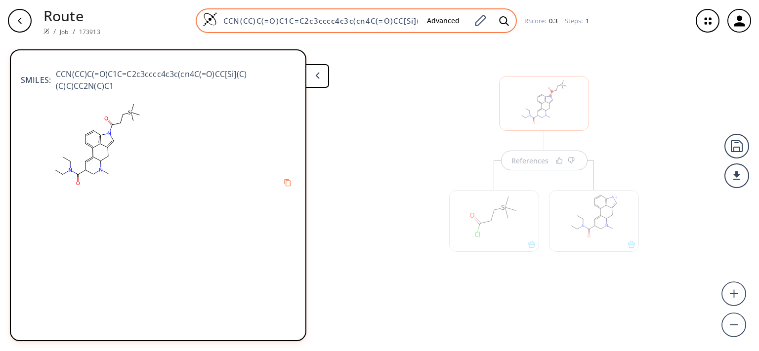
scroll to position [0, 71]
type input "CCN(CC)C(=O)C1C=C2c3cccc4c3c(cn4C(=O)CC[Si](C)(C)C)CC2N(C)C1"
click at [506, 20] on icon at bounding box center [503, 20] width 9 height 9
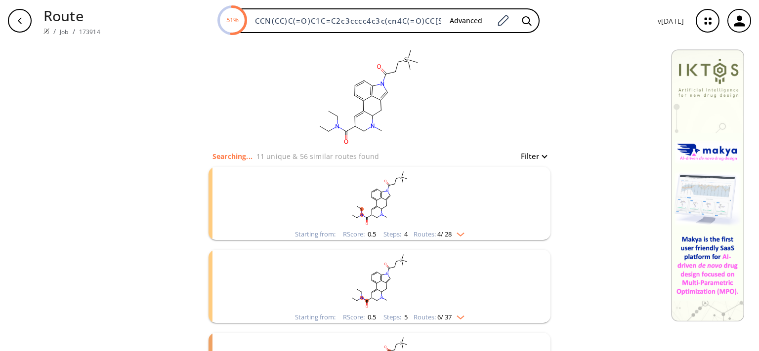
scroll to position [109, 0]
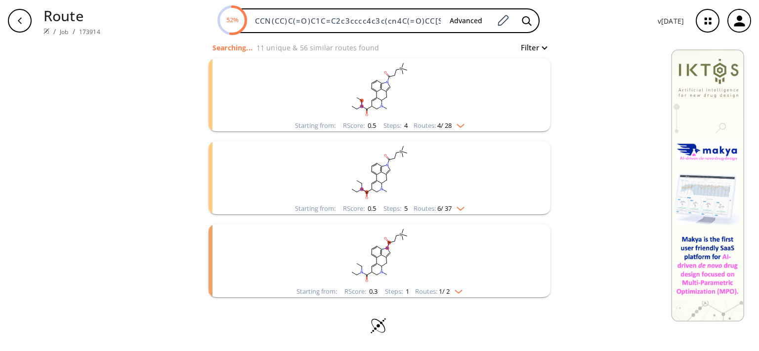
click at [449, 114] on rect "clusters" at bounding box center [379, 89] width 257 height 62
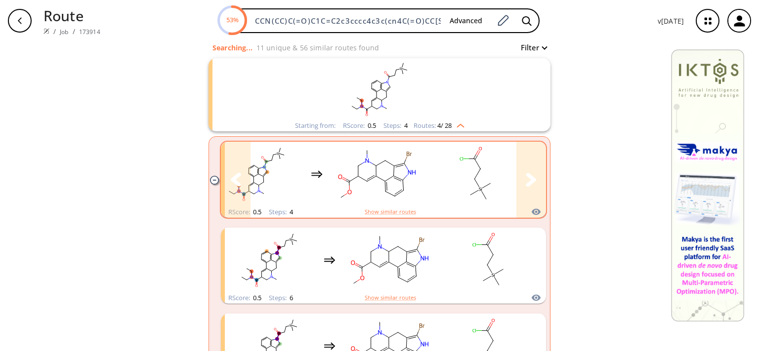
click at [533, 169] on button "clusters" at bounding box center [532, 180] width 30 height 76
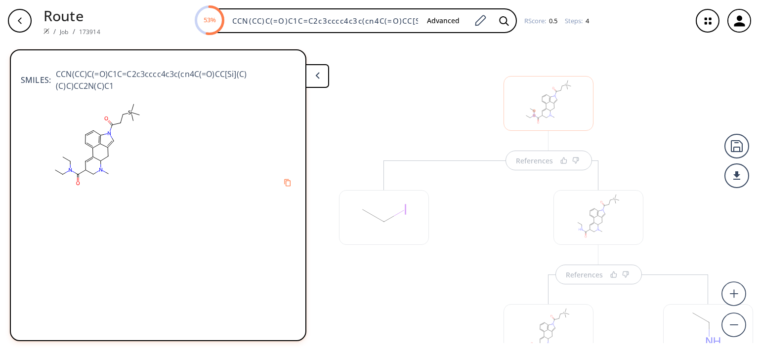
click at [319, 76] on icon at bounding box center [317, 75] width 4 height 7
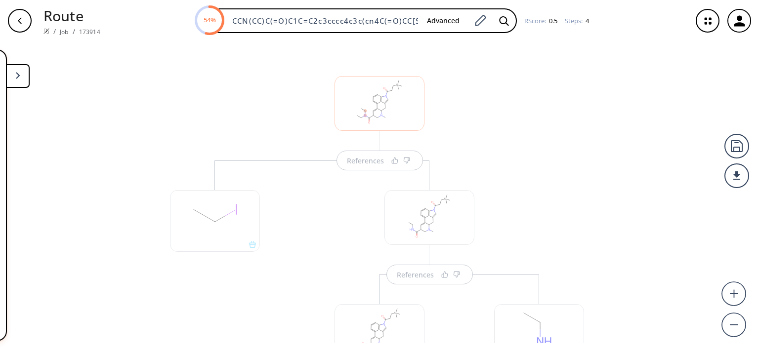
click at [27, 25] on div "button" at bounding box center [20, 21] width 24 height 24
